Goal: Information Seeking & Learning: Understand process/instructions

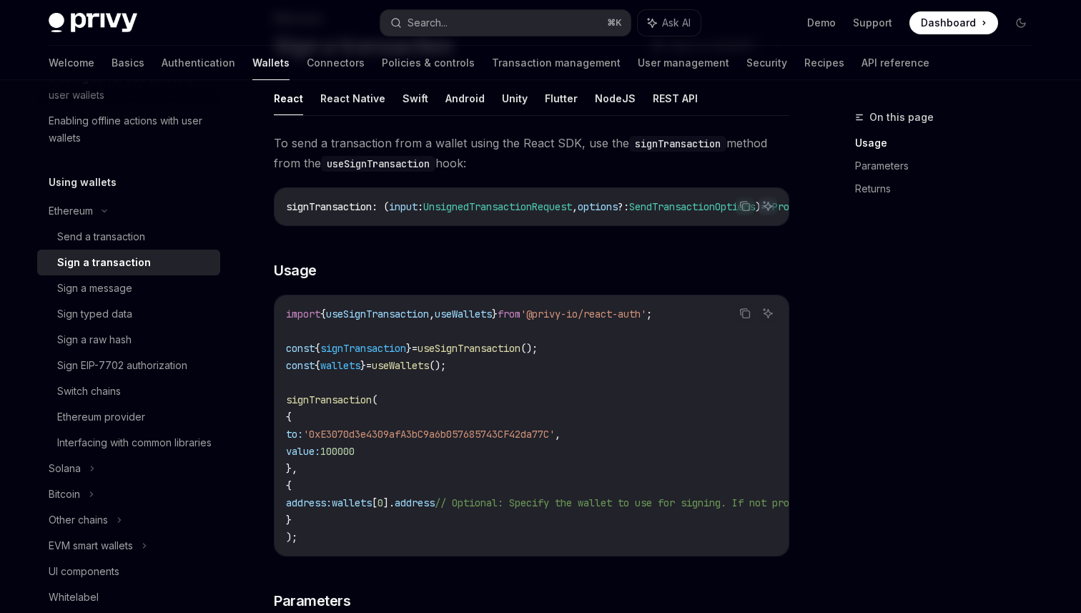
scroll to position [112, 0]
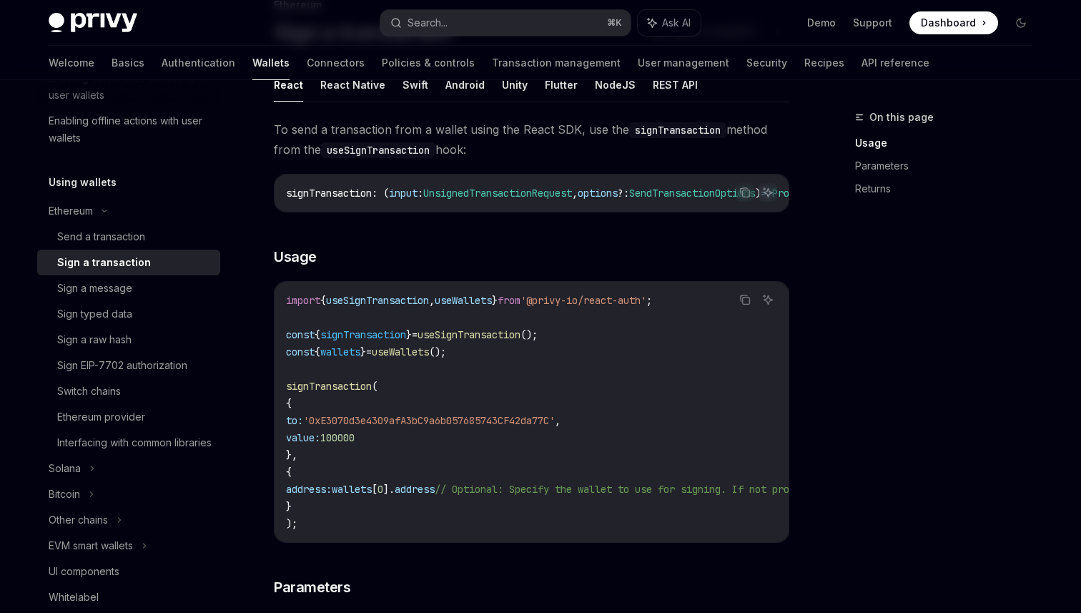
click at [438, 334] on span "useSignTransaction" at bounding box center [469, 334] width 103 height 13
copy code "const { signTransaction } = useSignTransaction ();"
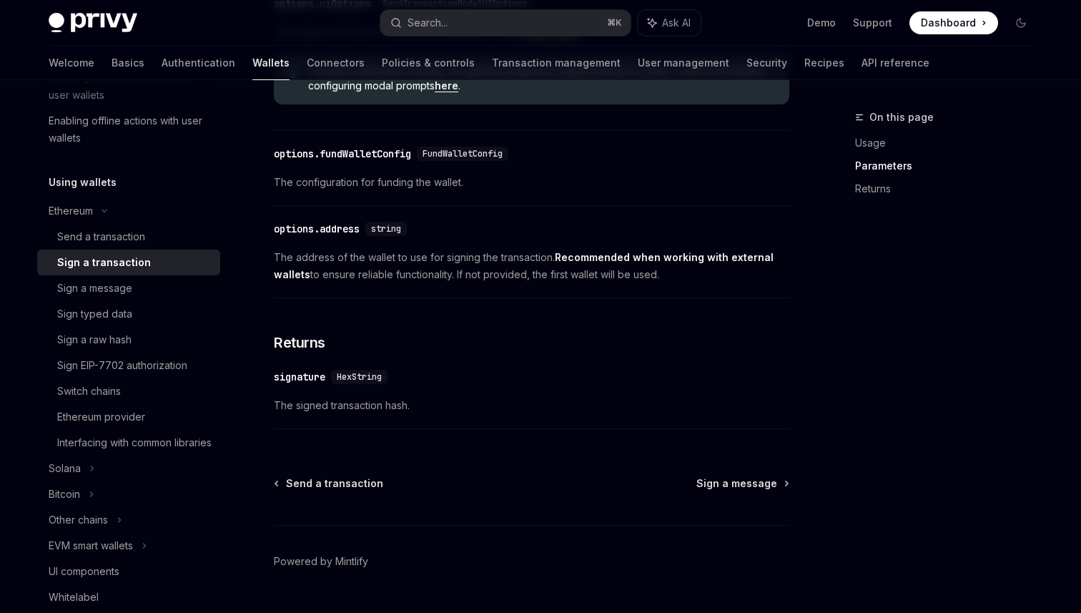
scroll to position [852, 0]
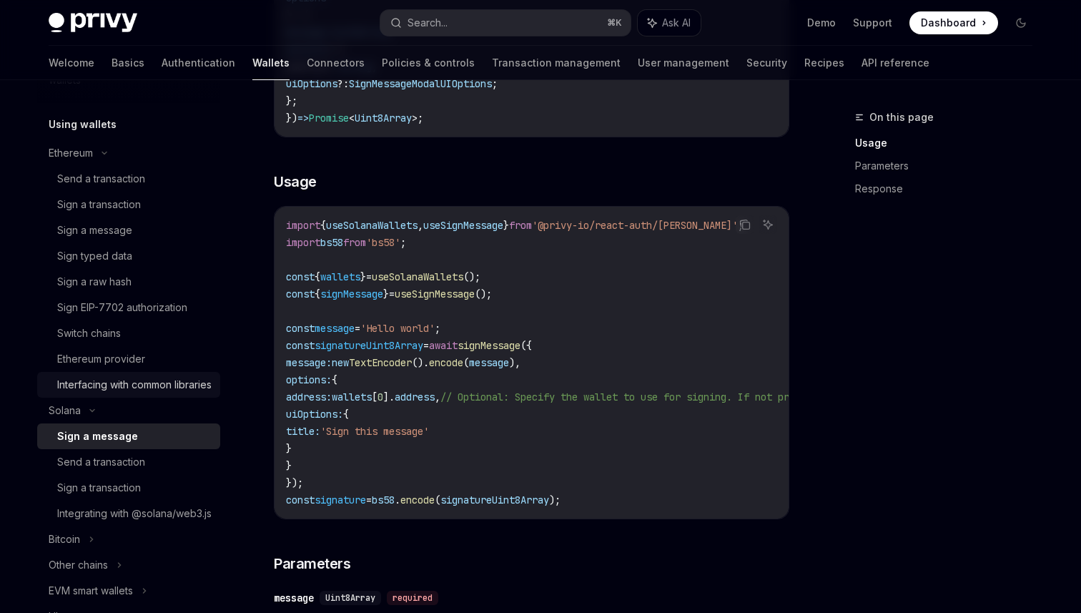
scroll to position [365, 0]
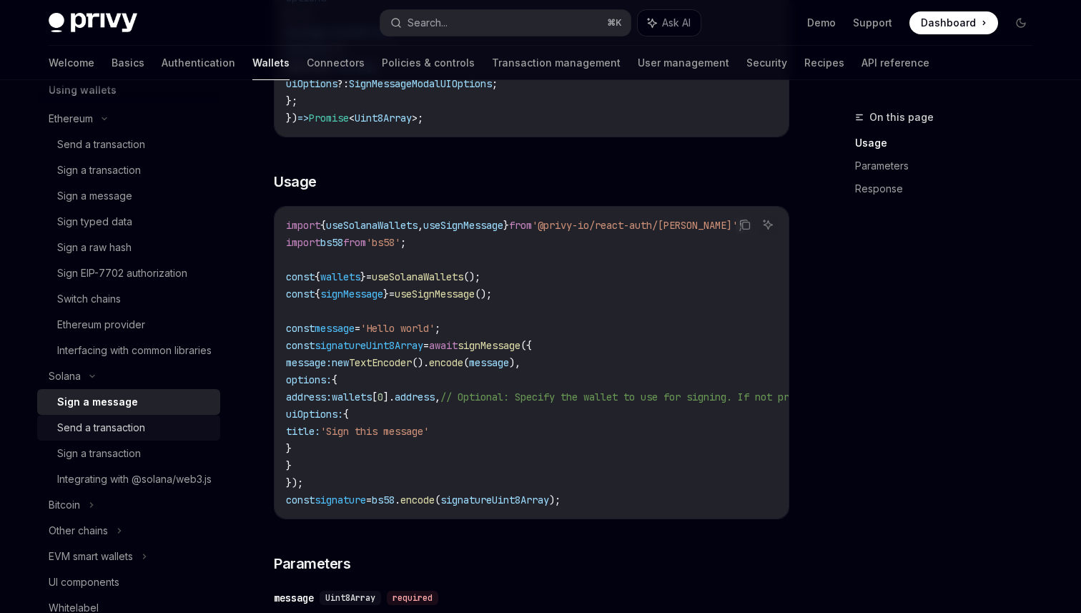
click at [132, 436] on div "Send a transaction" at bounding box center [101, 427] width 88 height 17
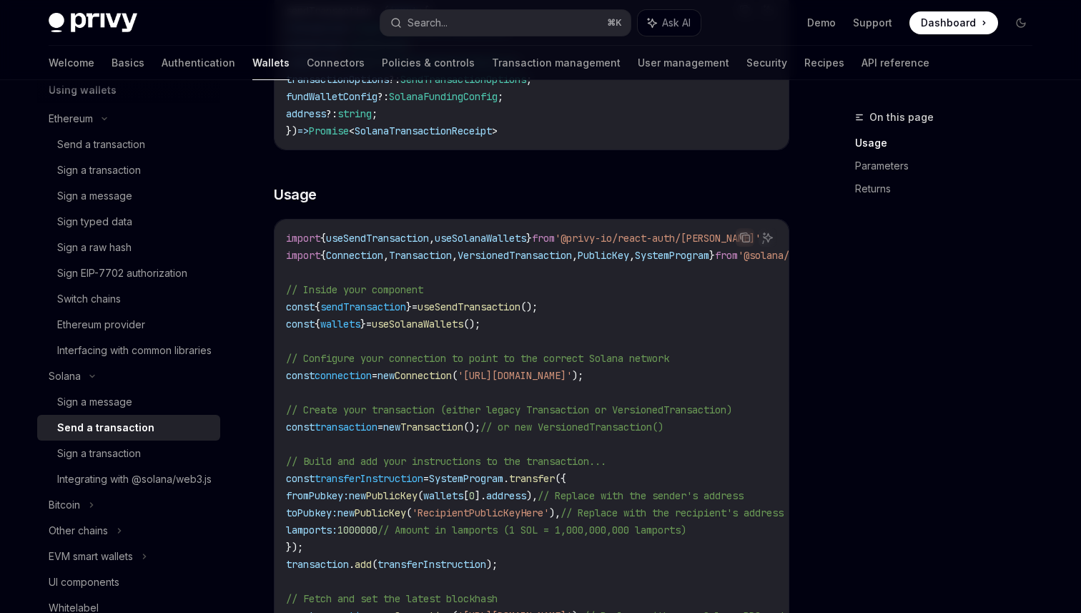
scroll to position [408, 0]
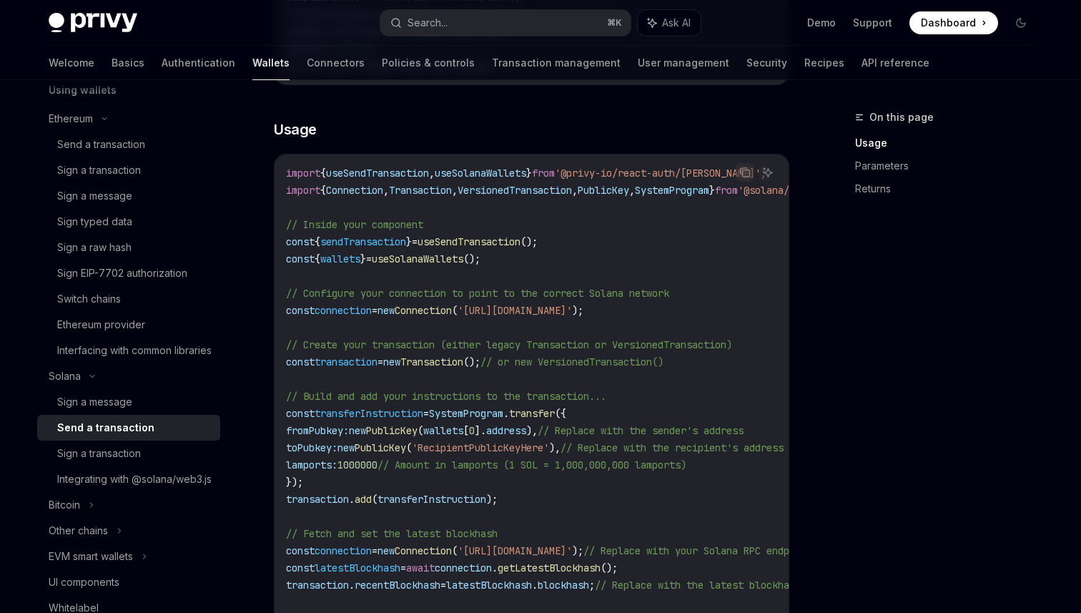
click at [386, 172] on span "useSendTransaction" at bounding box center [377, 173] width 103 height 13
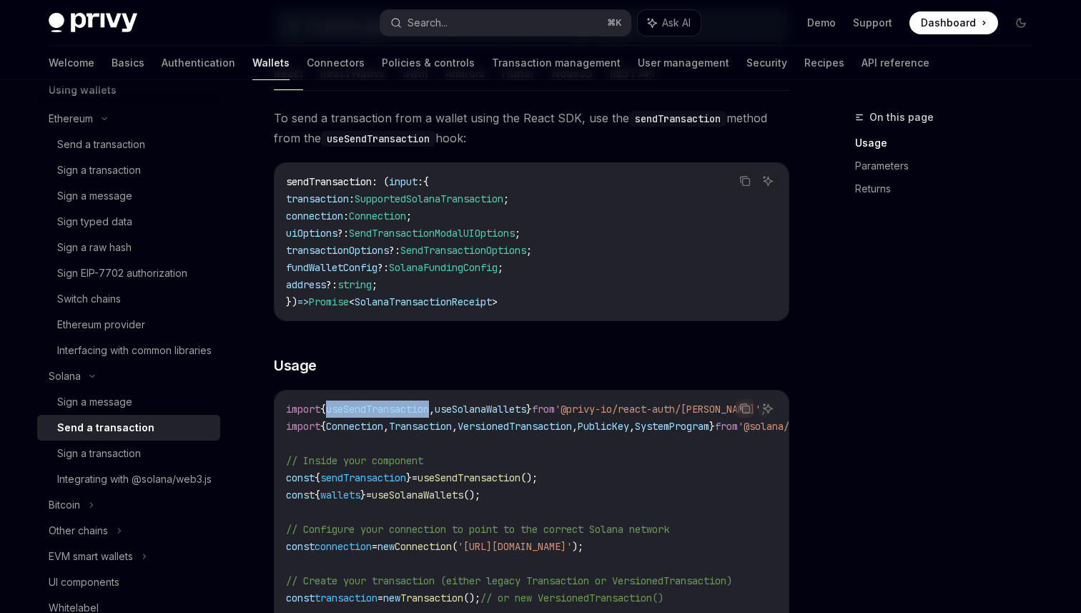
scroll to position [171, 0]
click at [121, 462] on div "Sign a transaction" at bounding box center [99, 453] width 84 height 17
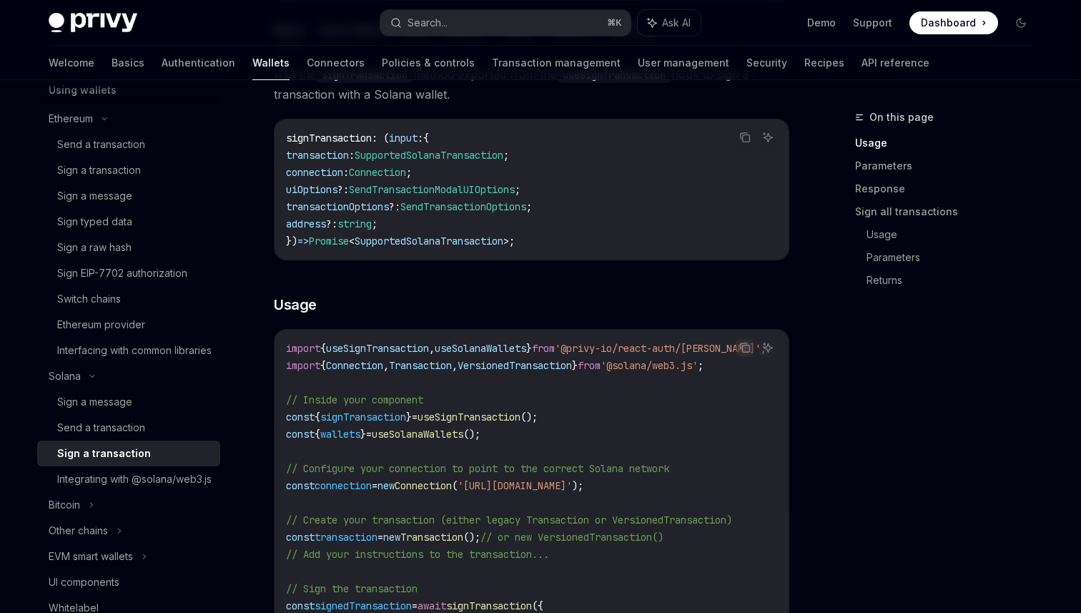
scroll to position [220, 0]
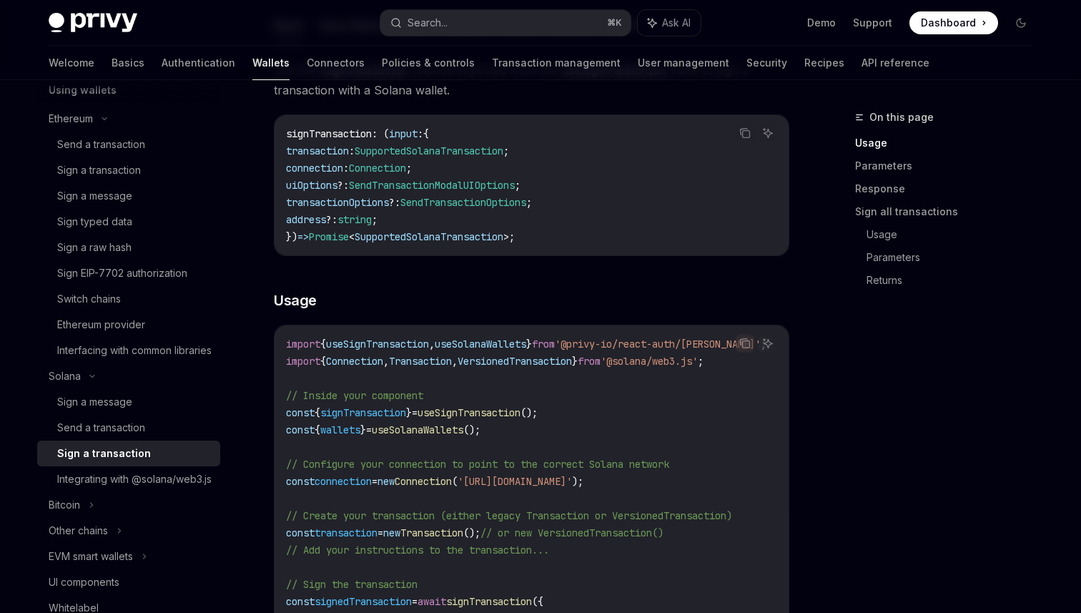
click at [402, 345] on span "useSignTransaction" at bounding box center [377, 343] width 103 height 13
copy span "useSignTransaction"
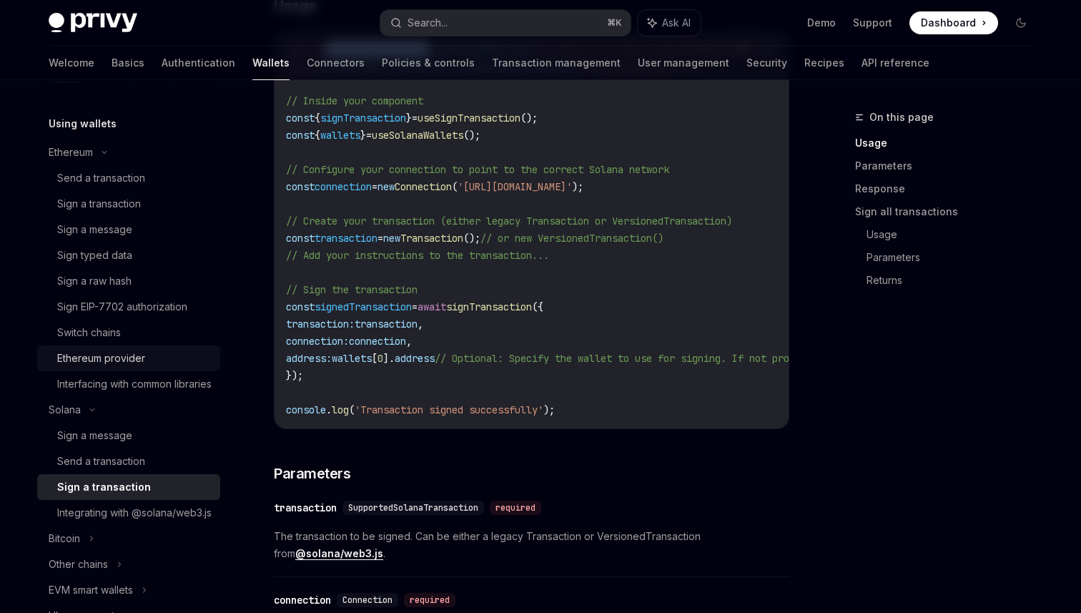
scroll to position [318, 0]
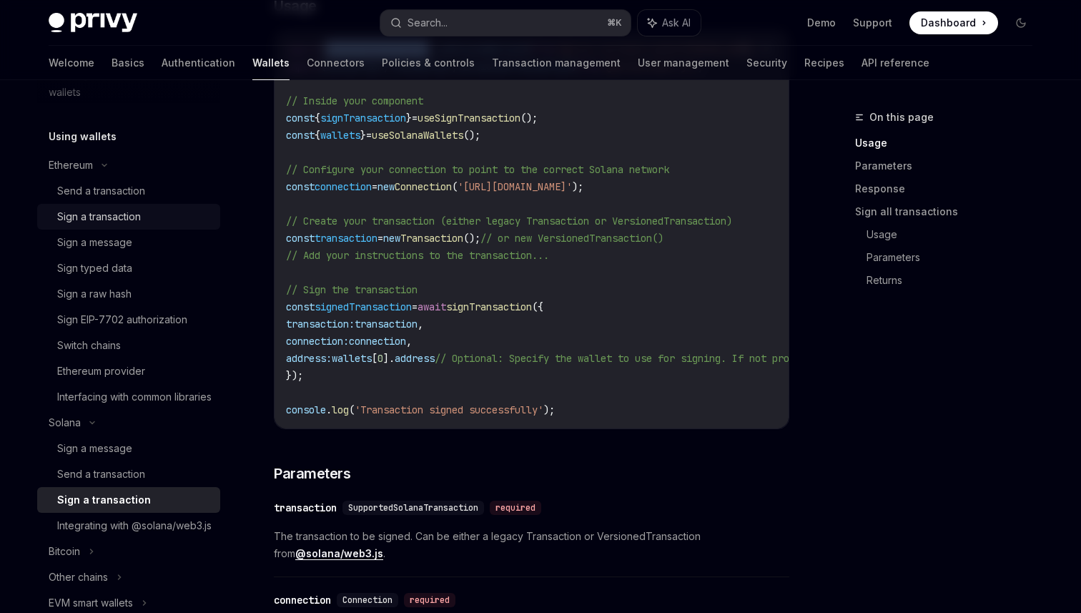
click at [131, 214] on div "Sign a transaction" at bounding box center [99, 216] width 84 height 17
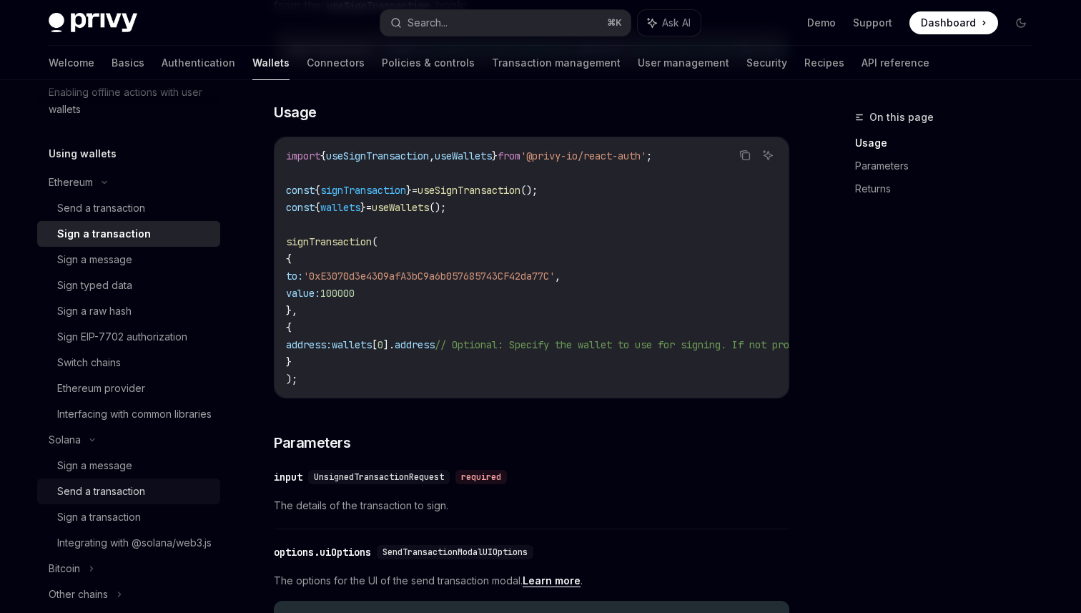
scroll to position [303, 0]
click at [115, 498] on div "Send a transaction" at bounding box center [101, 488] width 88 height 17
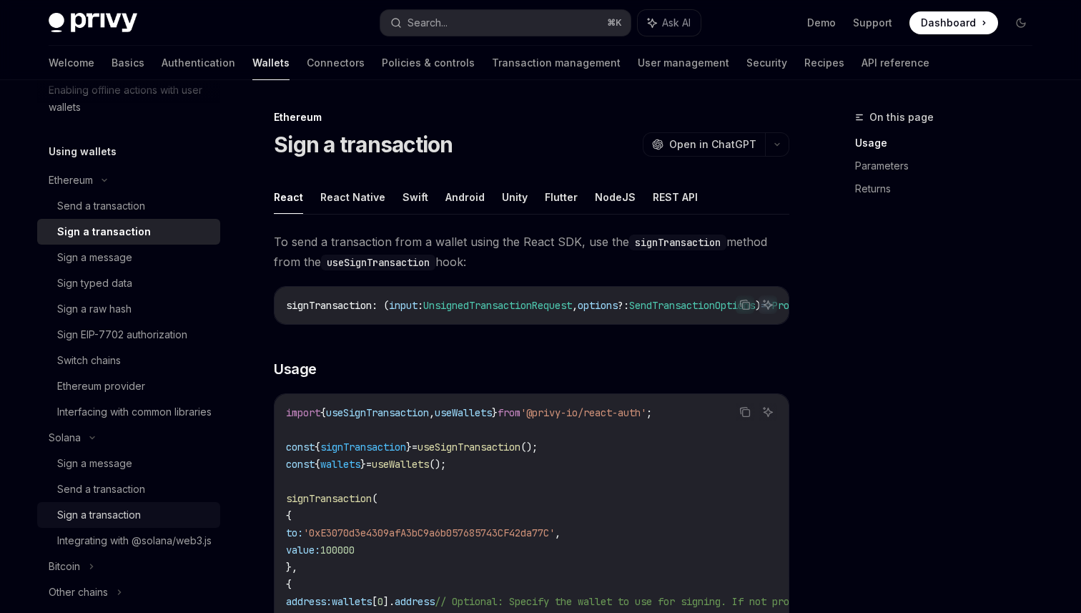
click at [114, 523] on div "Sign a transaction" at bounding box center [99, 514] width 84 height 17
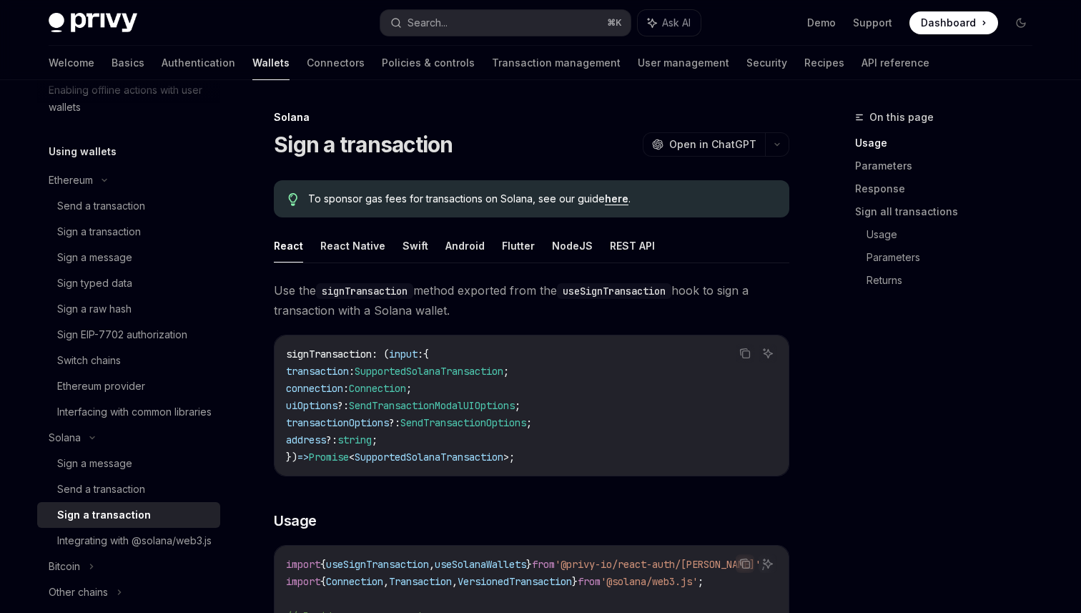
drag, startPoint x: 453, startPoint y: 310, endPoint x: 270, endPoint y: 310, distance: 183.0
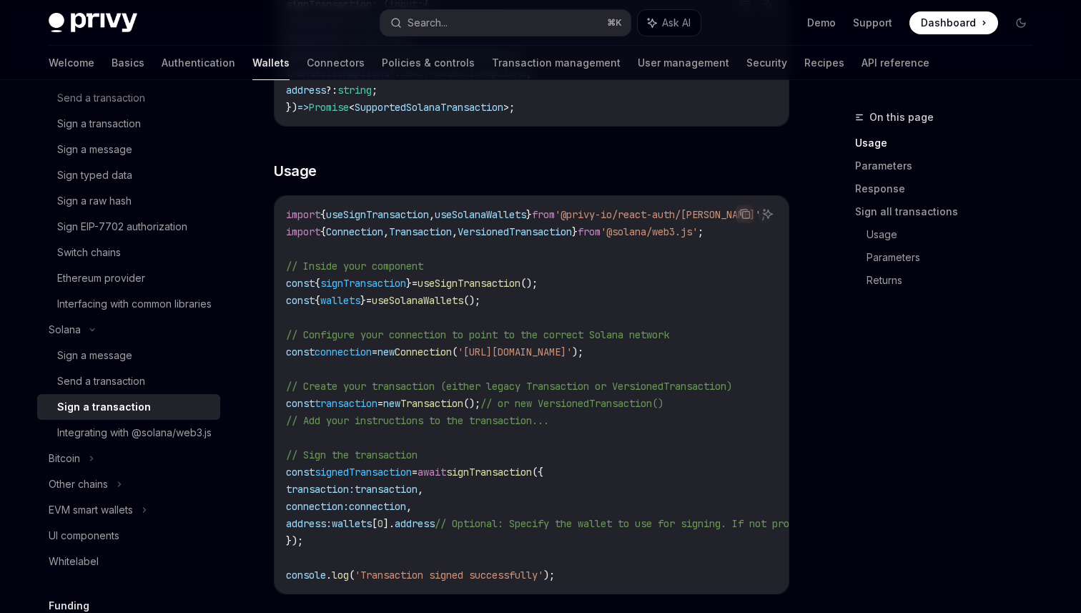
scroll to position [408, 0]
click at [123, 448] on link "Integrating with @solana/web3.js" at bounding box center [128, 436] width 183 height 26
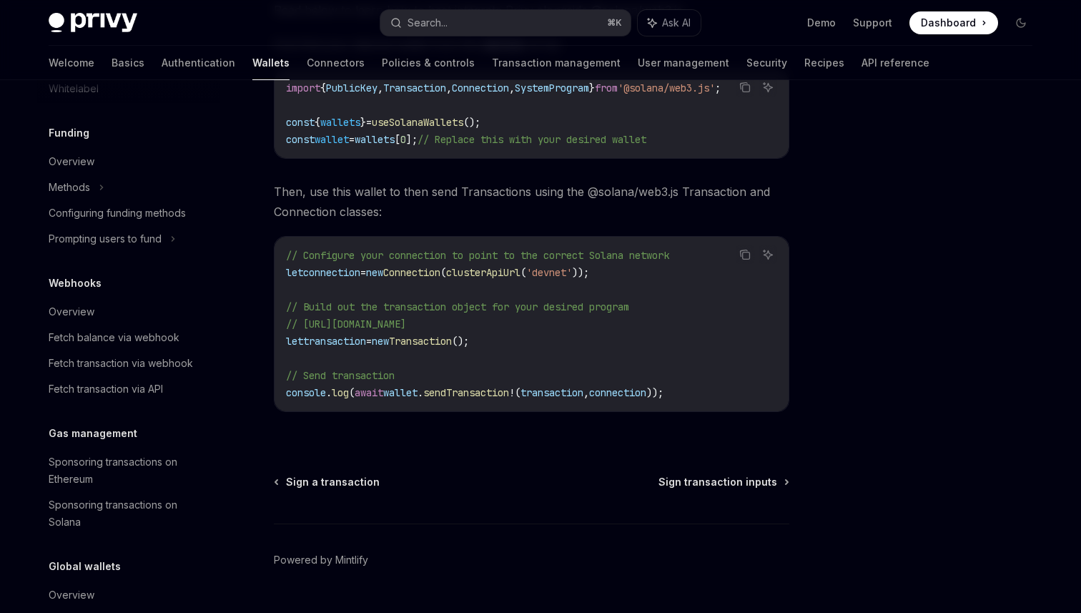
scroll to position [993, 0]
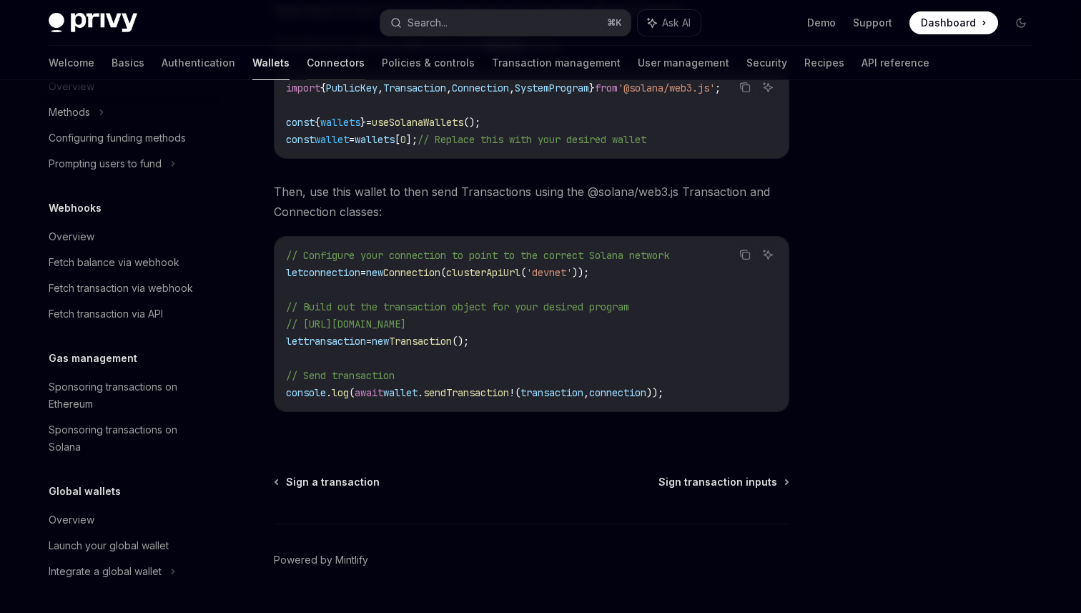
click at [307, 56] on link "Connectors" at bounding box center [336, 63] width 58 height 34
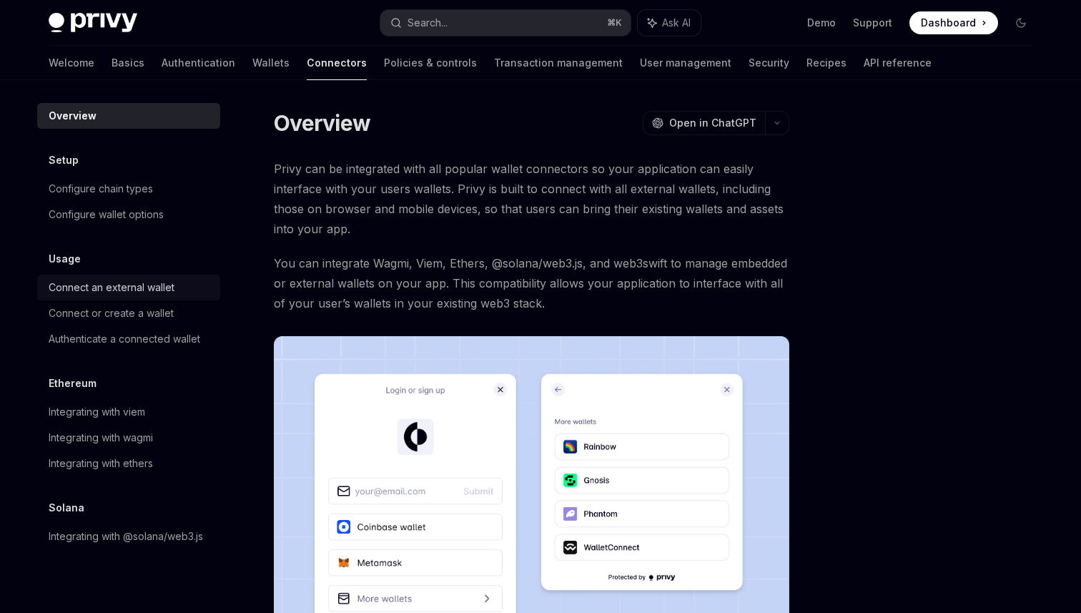
click at [169, 285] on div "Connect an external wallet" at bounding box center [112, 287] width 126 height 17
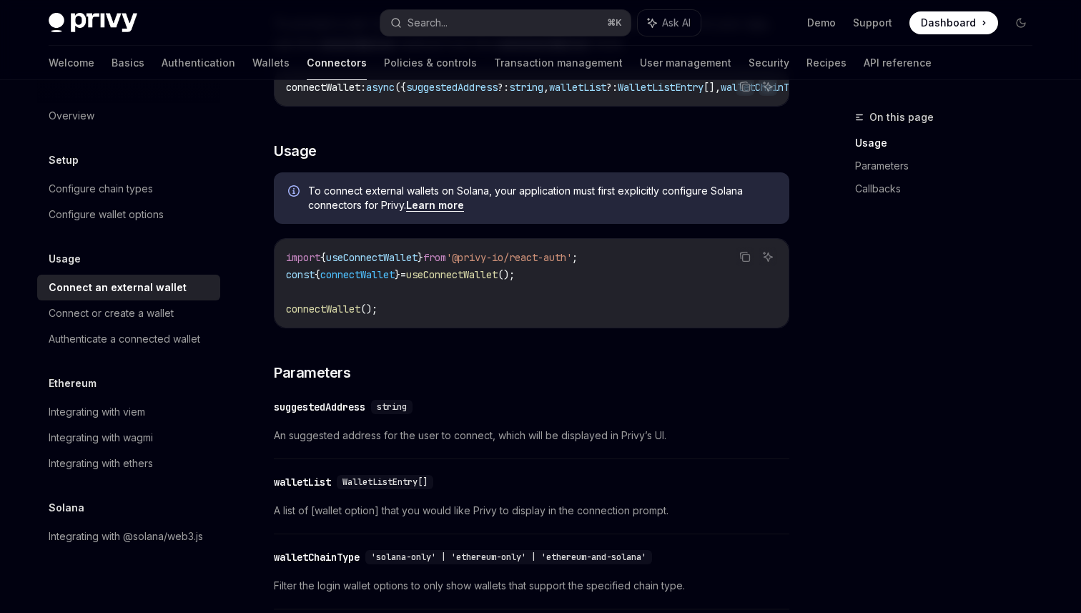
scroll to position [312, 0]
click at [155, 406] on div "Integrating with viem" at bounding box center [130, 411] width 163 height 17
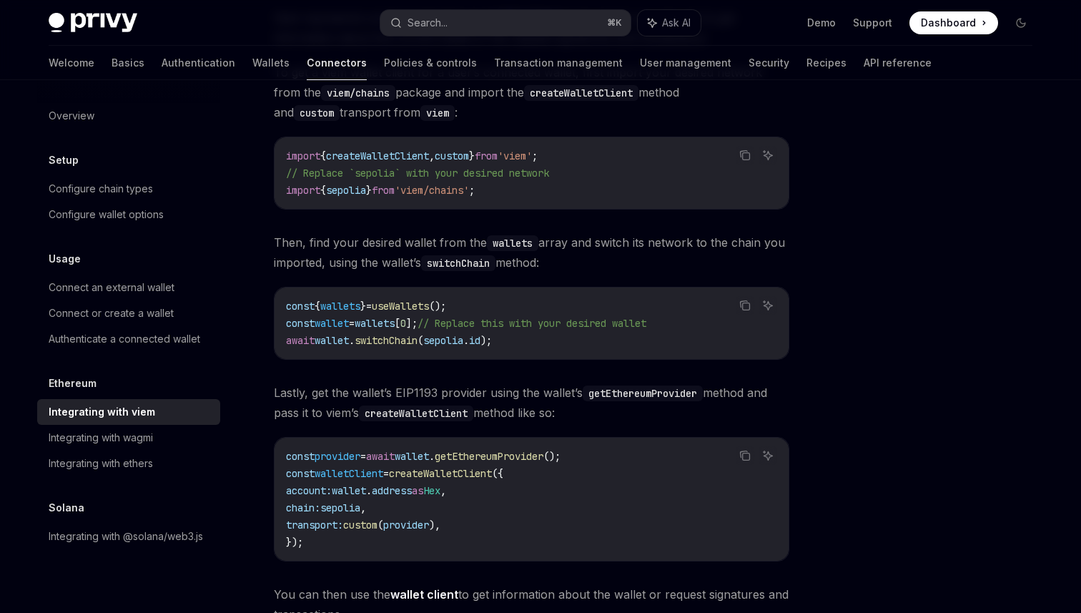
scroll to position [176, 0]
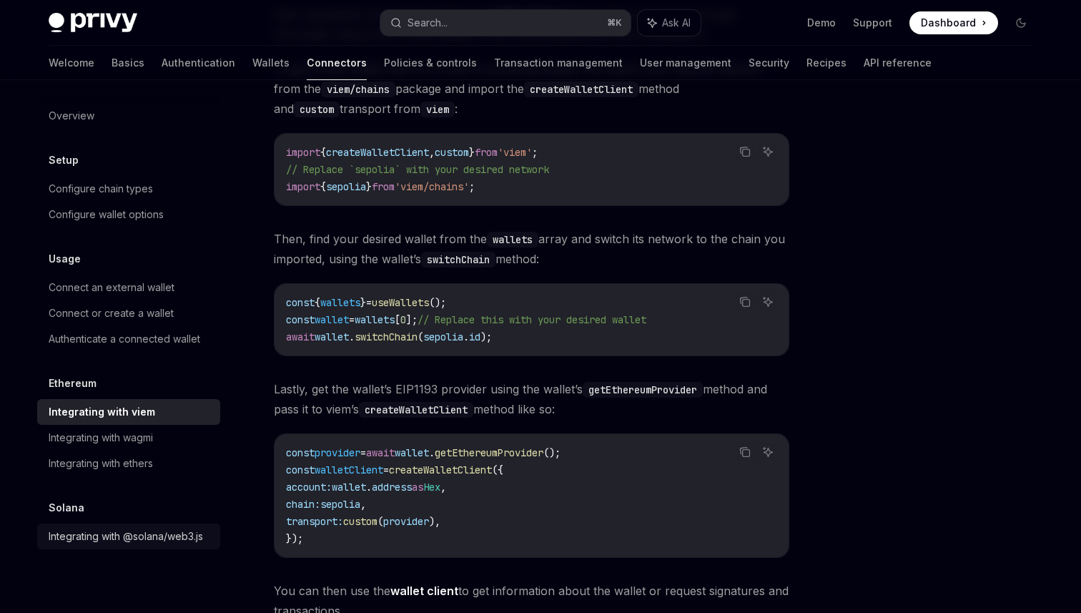
click at [153, 532] on div "Integrating with @solana/web3.js" at bounding box center [126, 536] width 154 height 17
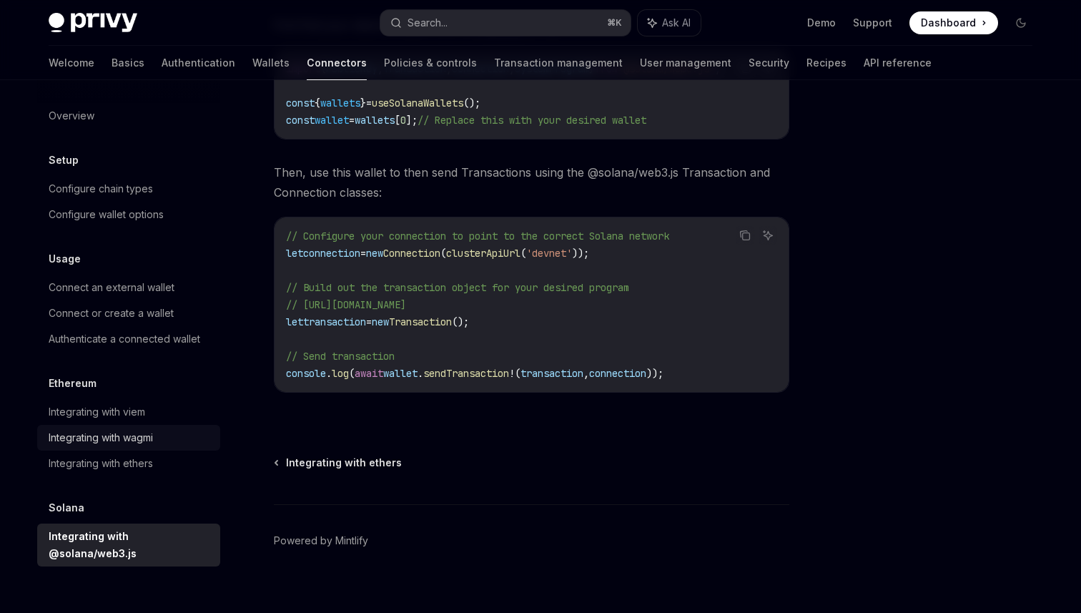
scroll to position [280, 0]
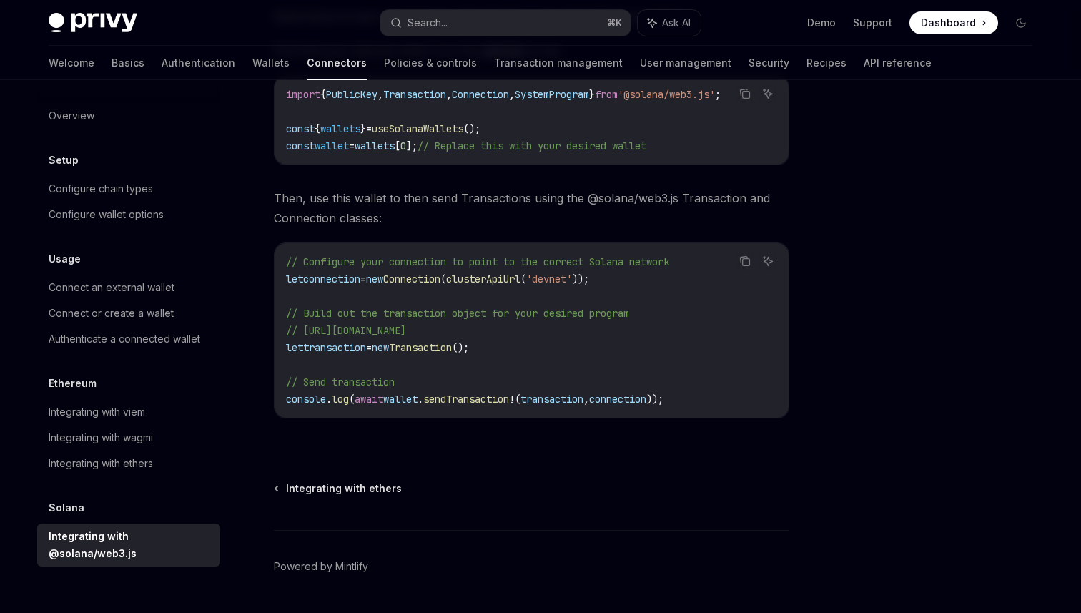
click at [127, 398] on div "Ethereum Integrating with viem Integrating with wagmi Integrating with ethers" at bounding box center [128, 426] width 183 height 102
click at [127, 406] on div "Integrating with viem" at bounding box center [97, 411] width 97 height 17
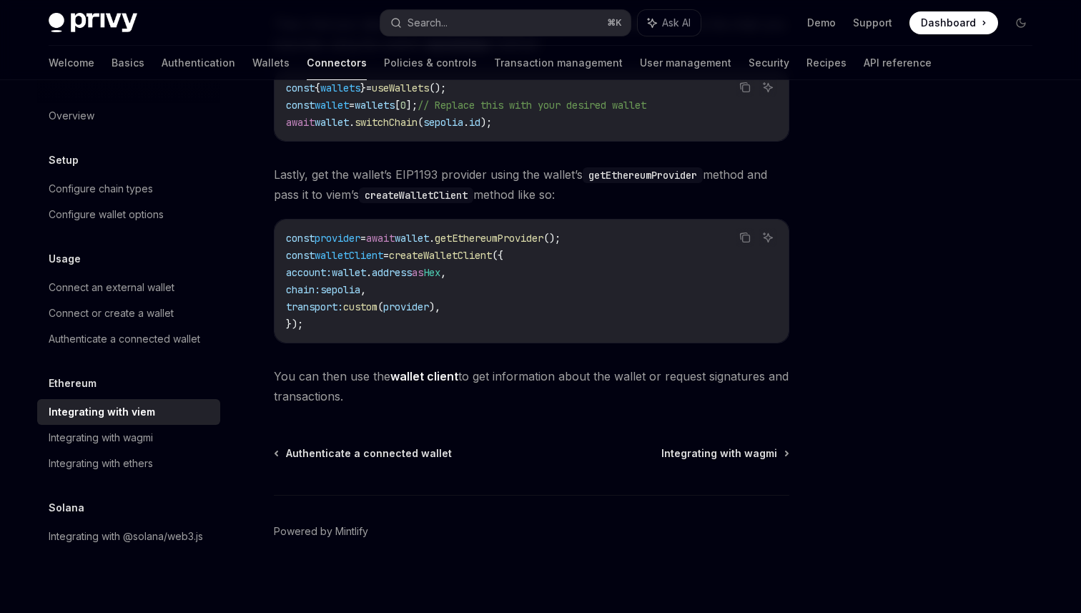
scroll to position [396, 0]
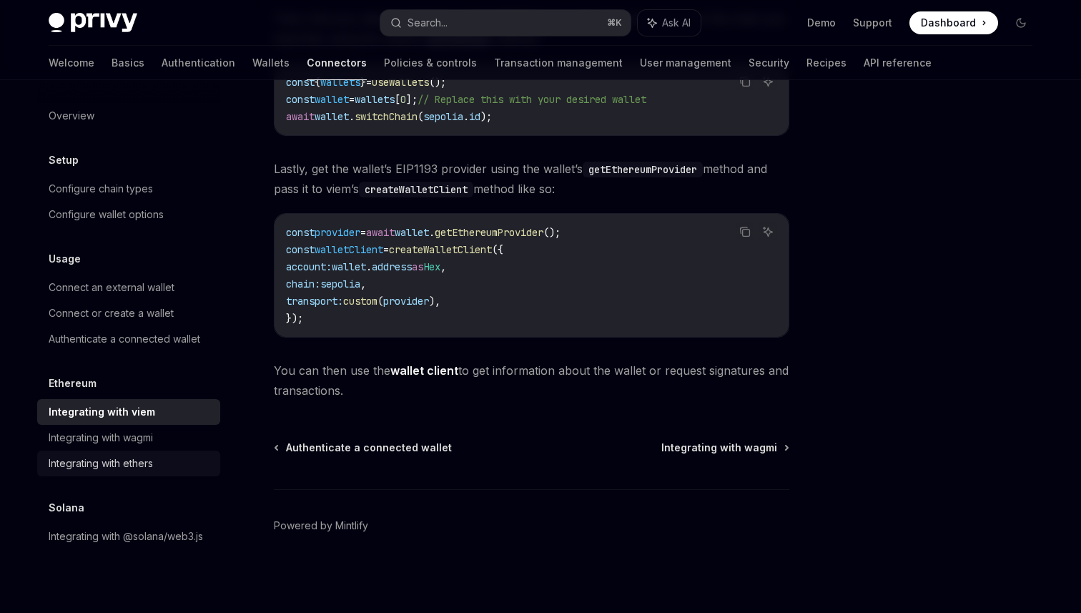
click at [123, 468] on div "Integrating with ethers" at bounding box center [101, 463] width 104 height 17
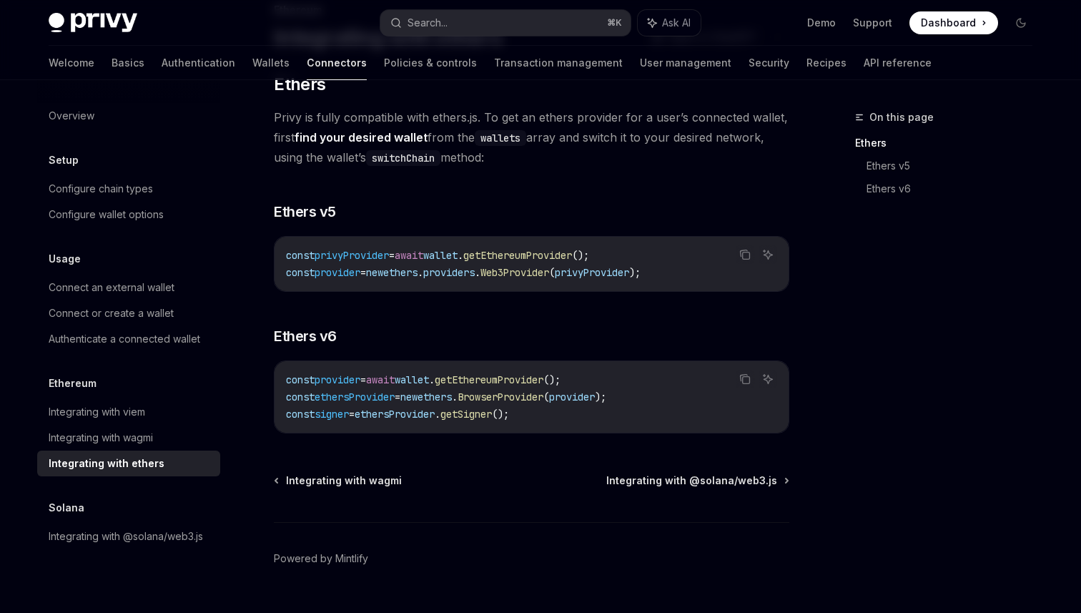
scroll to position [102, 0]
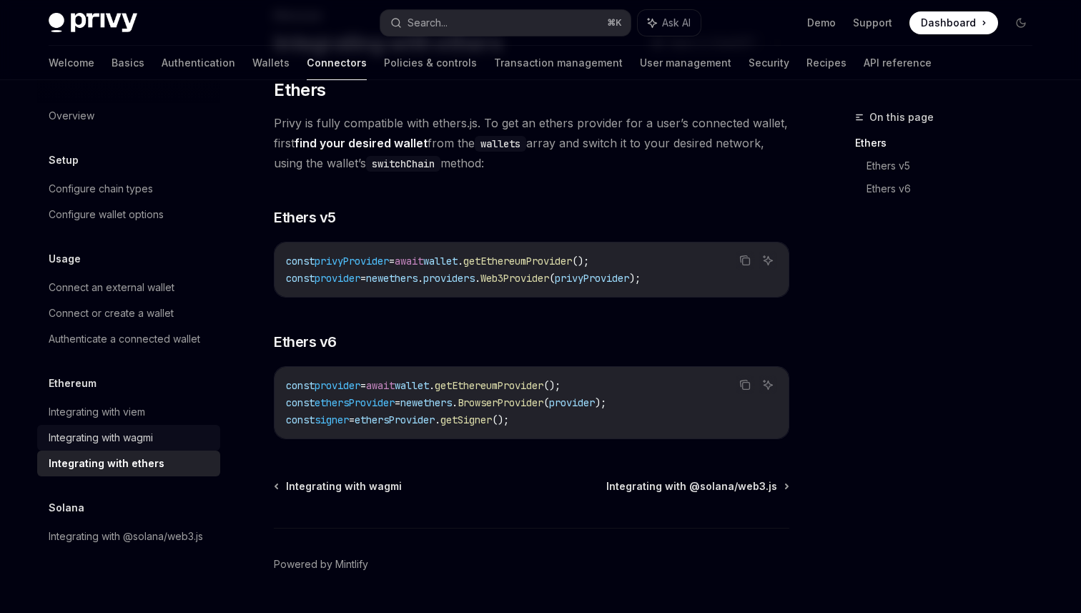
click at [162, 432] on div "Integrating with wagmi" at bounding box center [130, 437] width 163 height 17
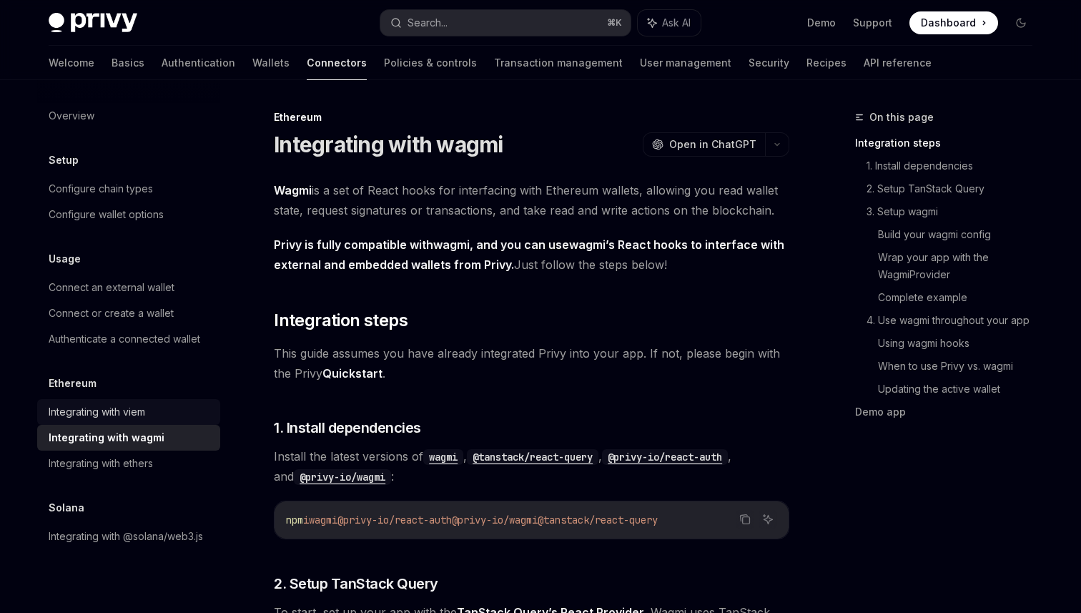
click at [97, 400] on link "Integrating with viem" at bounding box center [128, 412] width 183 height 26
click at [97, 413] on div "Integrating with viem" at bounding box center [97, 411] width 97 height 17
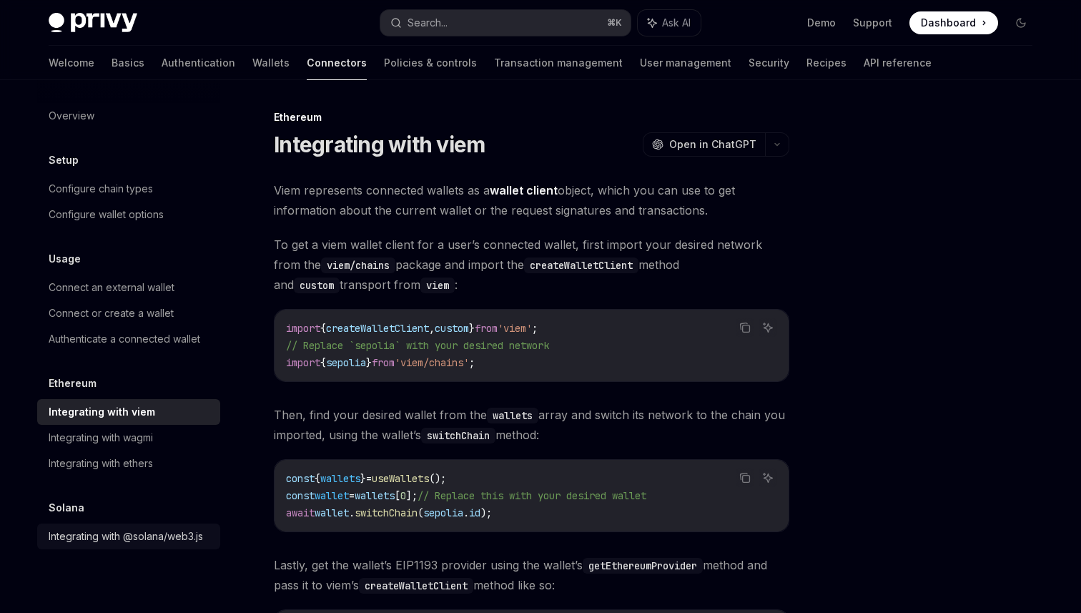
click at [143, 526] on link "Integrating with @solana/web3.js" at bounding box center [128, 536] width 183 height 26
type textarea "*"
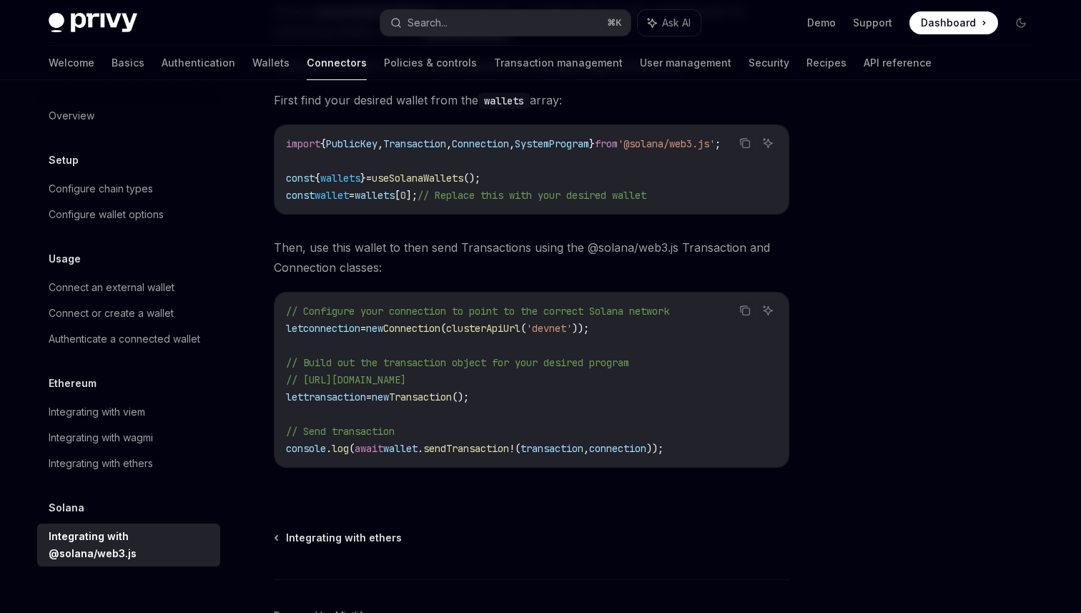
scroll to position [235, 0]
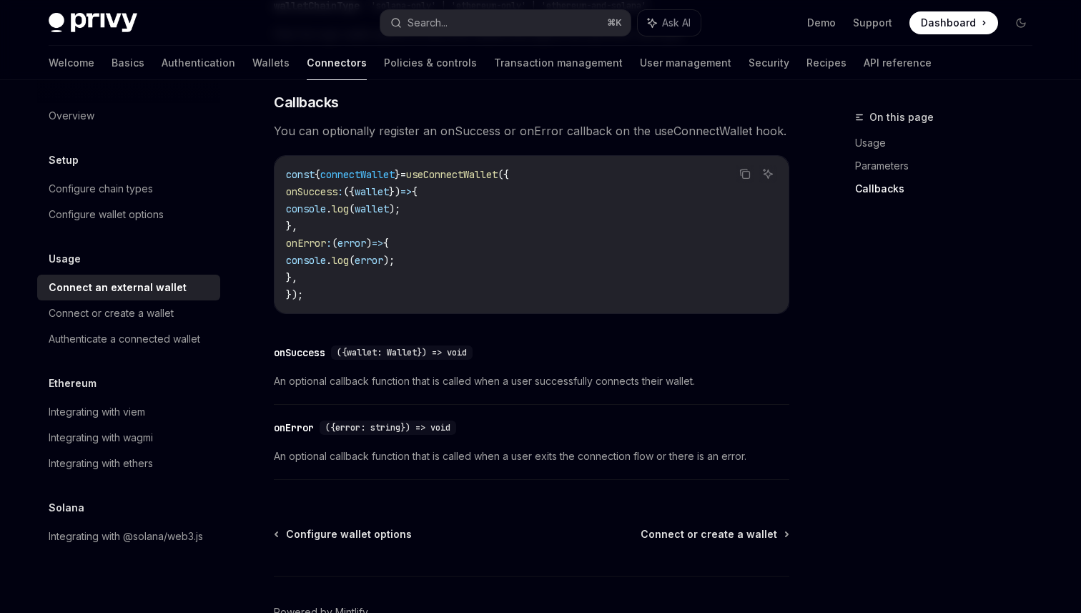
scroll to position [860, 0]
click at [113, 535] on div "Integrating with @solana/web3.js" at bounding box center [126, 536] width 154 height 17
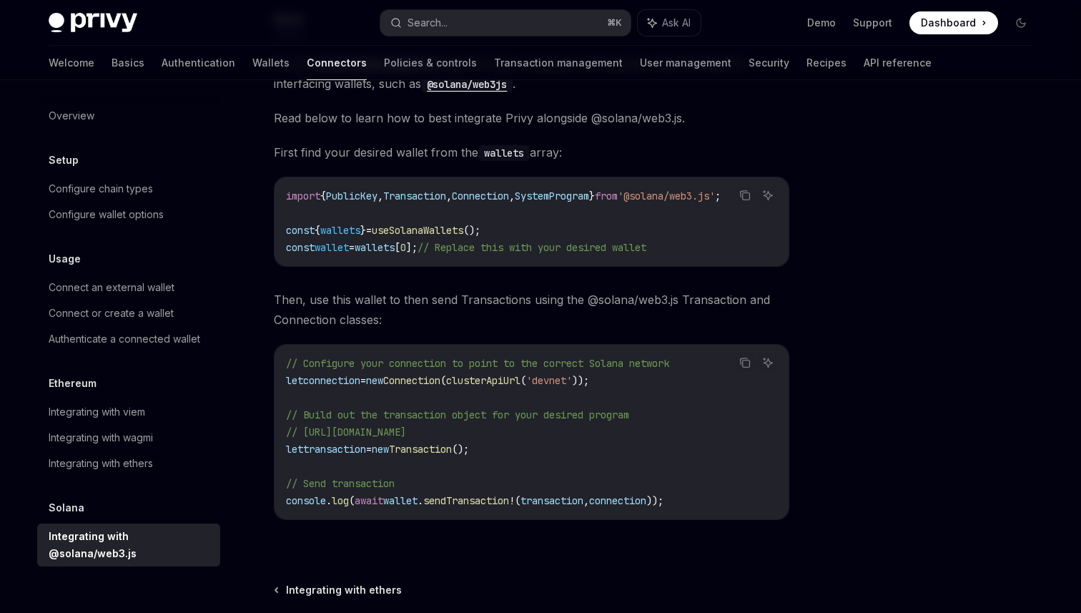
scroll to position [177, 0]
click at [117, 410] on div "Integrating with viem" at bounding box center [97, 411] width 97 height 17
type textarea "*"
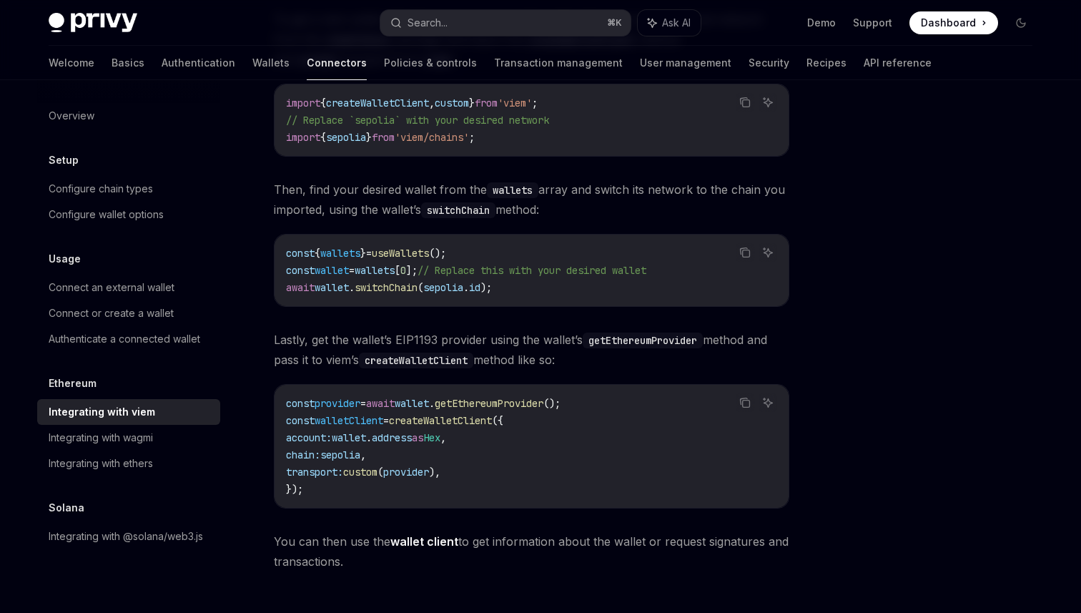
scroll to position [244, 0]
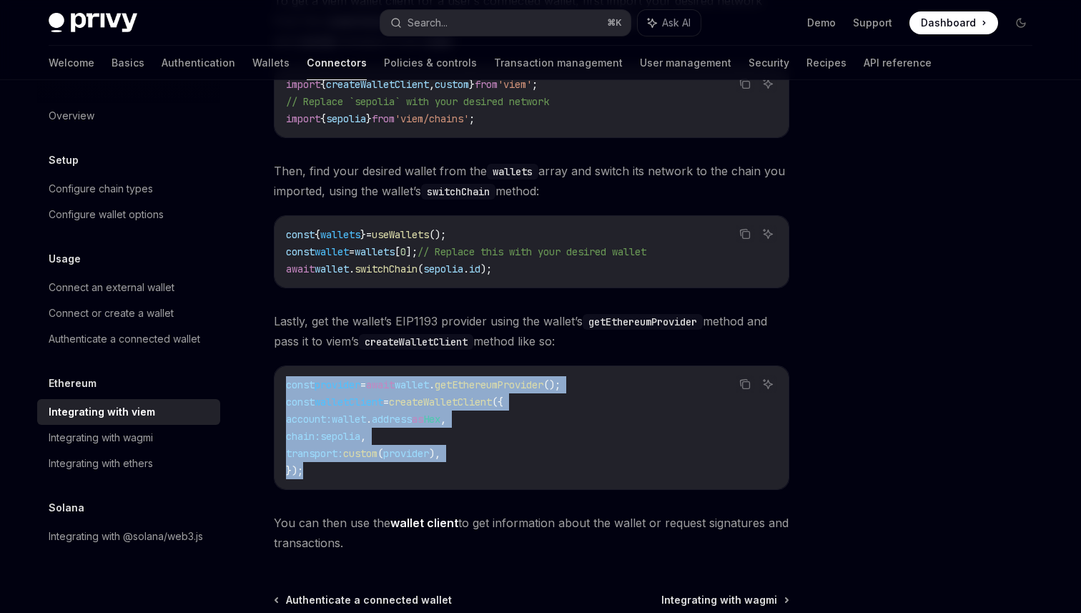
drag, startPoint x: 287, startPoint y: 379, endPoint x: 313, endPoint y: 464, distance: 88.9
click at [313, 464] on code "const provider = await wallet . getEthereumProvider (); const walletClient = cr…" at bounding box center [531, 427] width 491 height 103
copy code "const provider = await wallet . getEthereumProvider (); const walletClient = cr…"
